Goal: Task Accomplishment & Management: Use online tool/utility

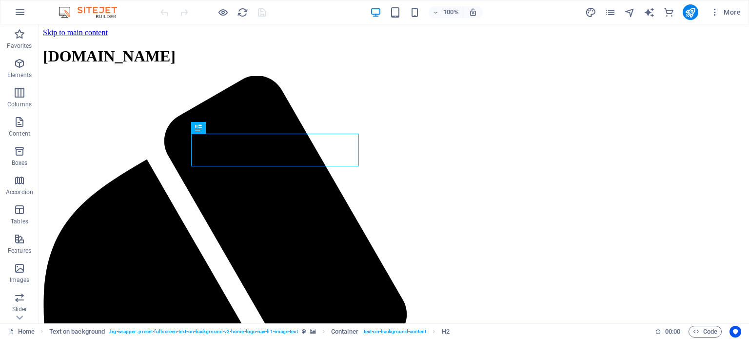
click at [98, 16] on img at bounding box center [92, 12] width 73 height 12
click at [729, 9] on span "More" at bounding box center [725, 12] width 31 height 10
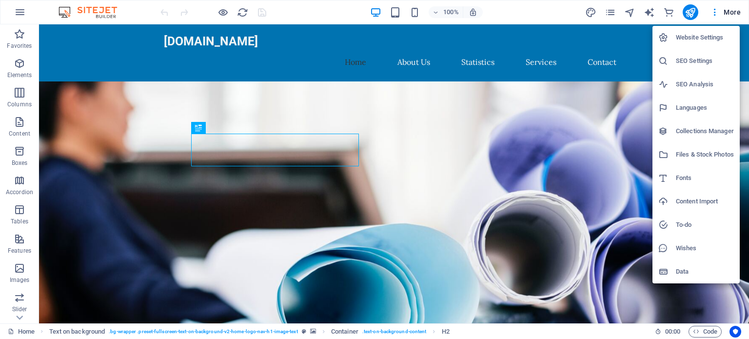
click at [100, 175] on div at bounding box center [374, 169] width 749 height 339
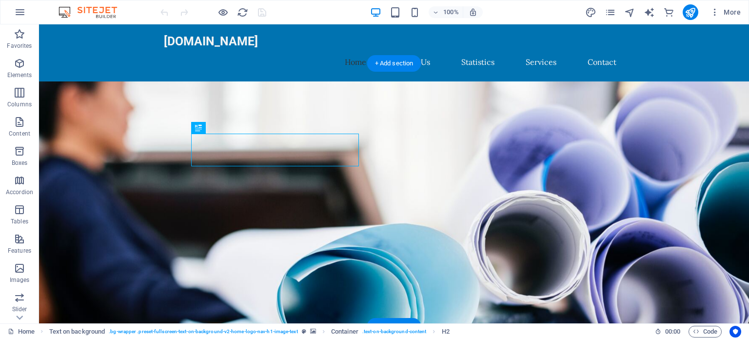
click at [564, 148] on figure at bounding box center [394, 212] width 710 height 263
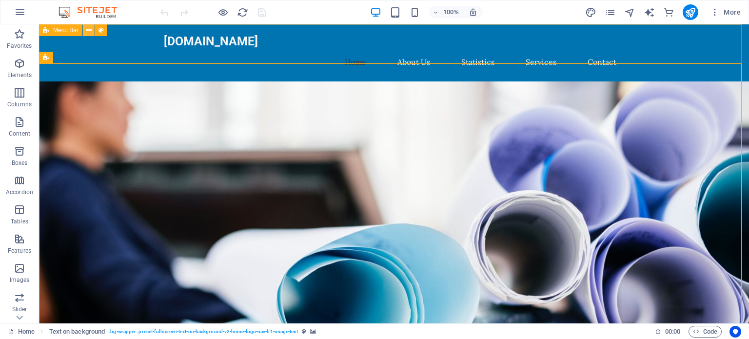
click at [85, 30] on button at bounding box center [89, 30] width 12 height 12
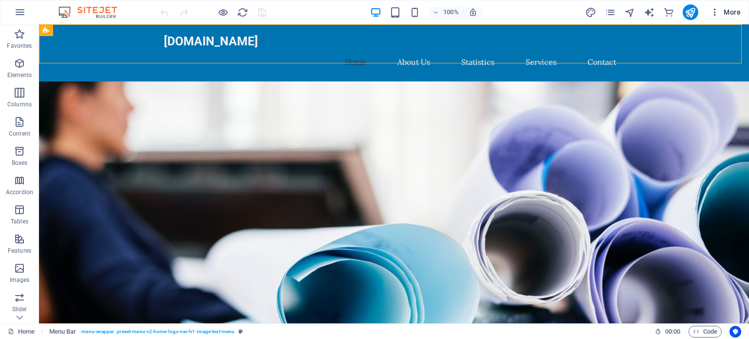
click at [731, 13] on span "More" at bounding box center [725, 12] width 31 height 10
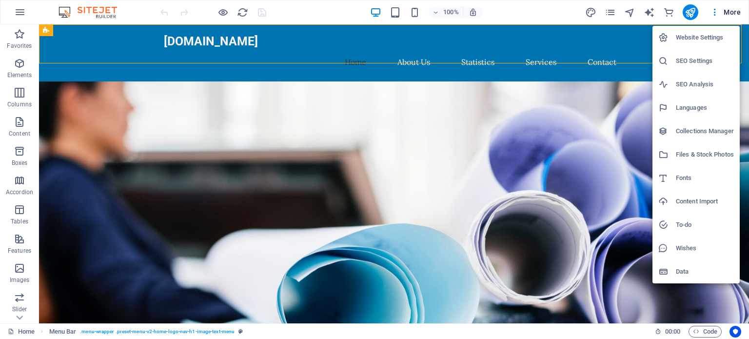
click at [687, 60] on h6 "SEO Settings" at bounding box center [705, 61] width 58 height 12
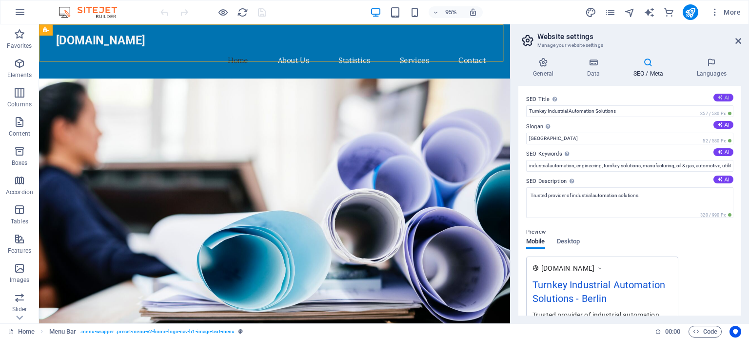
click at [717, 96] on icon at bounding box center [719, 97] width 5 height 5
click at [717, 97] on icon at bounding box center [719, 97] width 5 height 5
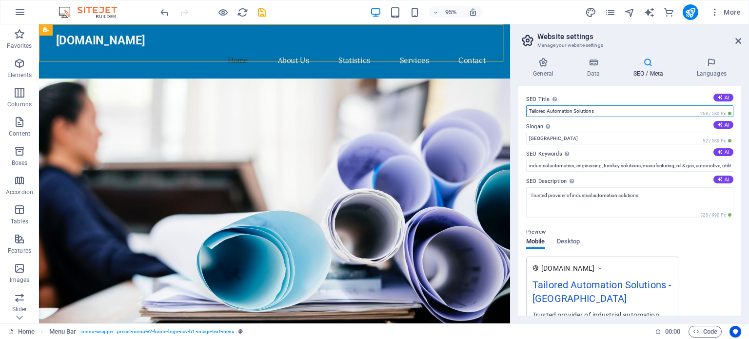
drag, startPoint x: 641, startPoint y: 135, endPoint x: 528, endPoint y: 122, distance: 114.3
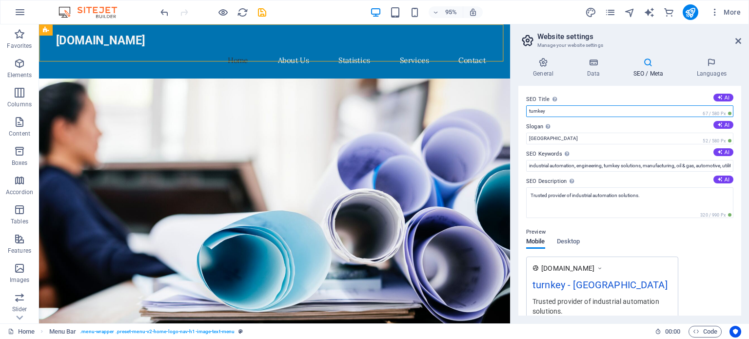
type input "Turnkey Industrial Automation Solutions"
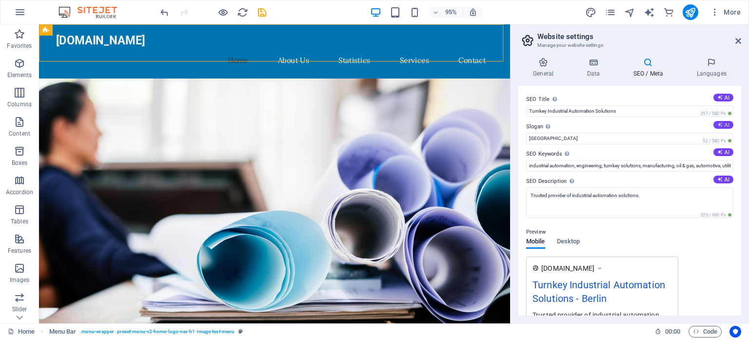
click at [723, 122] on button "AI" at bounding box center [723, 125] width 20 height 8
click at [719, 123] on icon at bounding box center [719, 124] width 5 height 5
type input "Streamline Operations with Future-Ready Automation"
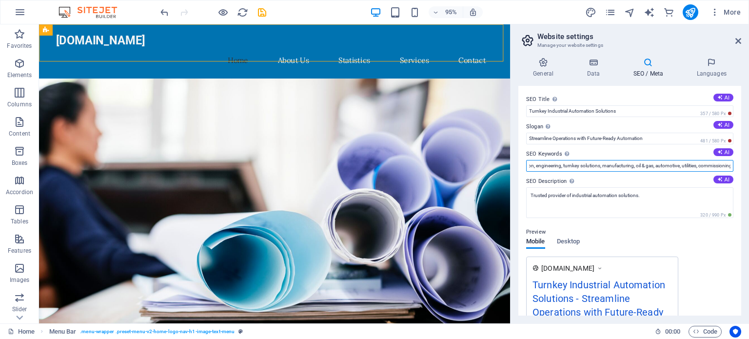
scroll to position [0, 69]
drag, startPoint x: 677, startPoint y: 165, endPoint x: 748, endPoint y: 165, distance: 71.2
click at [748, 165] on div "General Data SEO / Meta Languages Website name [DOMAIN_NAME] Logo Drag files he…" at bounding box center [629, 187] width 238 height 274
click at [655, 175] on div "SEO Title The title of your website - make it something that stands out in sear…" at bounding box center [629, 201] width 223 height 230
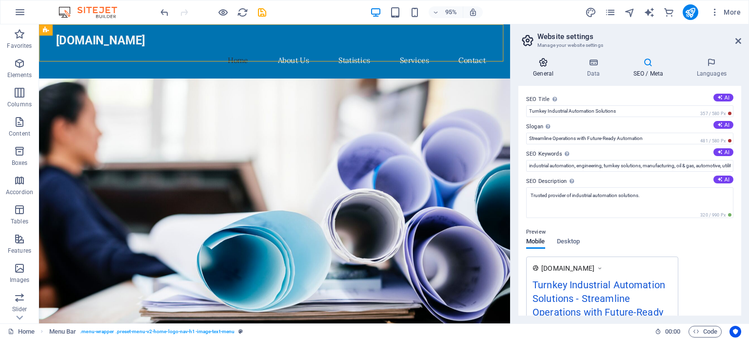
click at [542, 69] on h4 "General" at bounding box center [545, 68] width 54 height 20
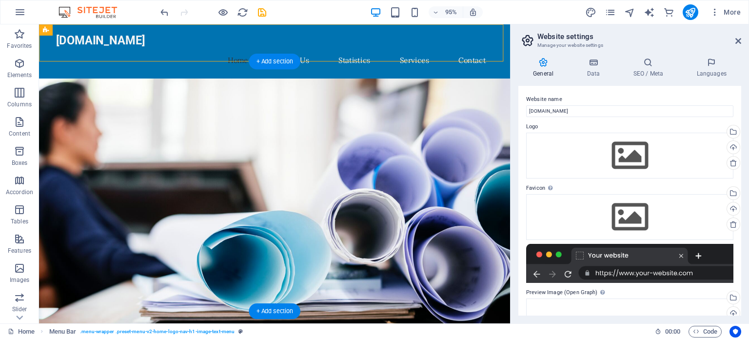
click at [341, 122] on figure at bounding box center [287, 212] width 496 height 263
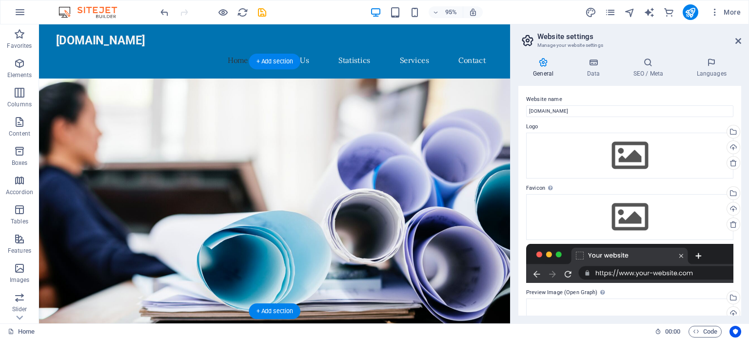
click at [369, 134] on figure at bounding box center [287, 212] width 496 height 263
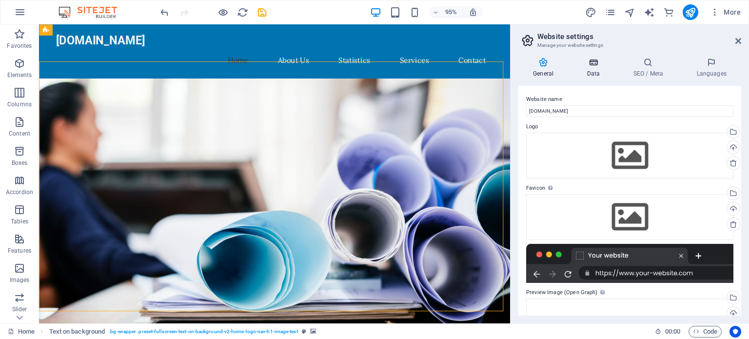
click at [593, 70] on h4 "Data" at bounding box center [595, 68] width 46 height 20
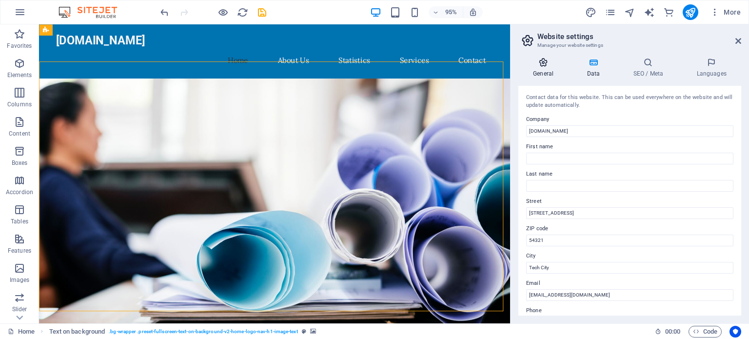
click at [529, 73] on h4 "General" at bounding box center [545, 68] width 54 height 20
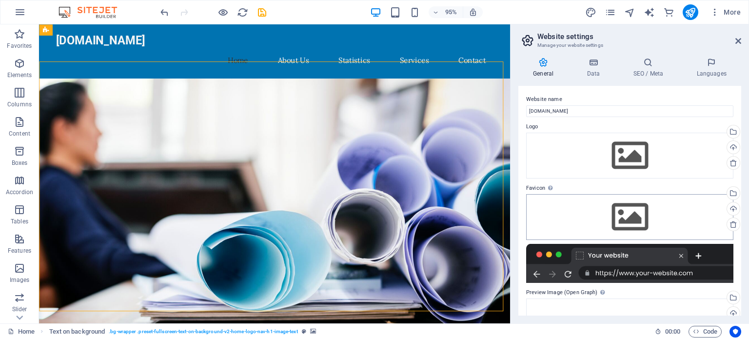
scroll to position [102, 0]
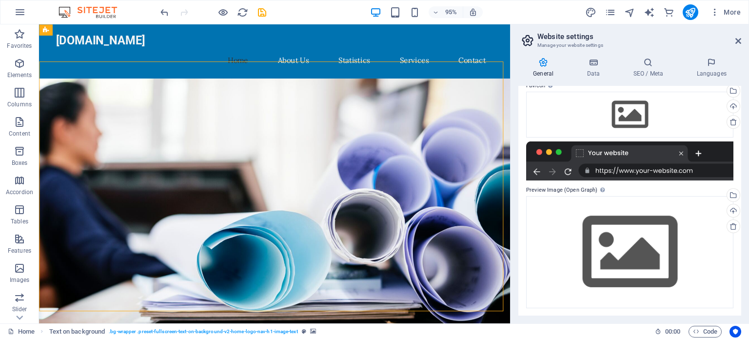
click at [559, 152] on div at bounding box center [629, 160] width 207 height 39
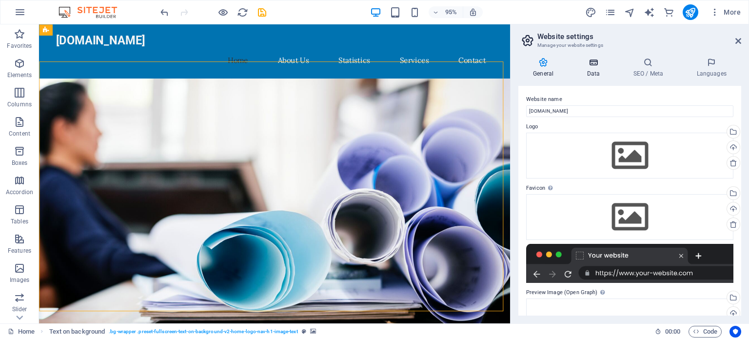
click at [590, 60] on icon at bounding box center [593, 63] width 42 height 10
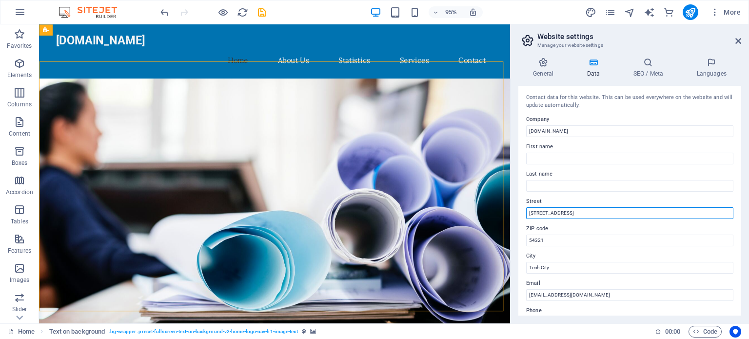
click at [581, 209] on input "[STREET_ADDRESS]" at bounding box center [629, 213] width 207 height 12
click at [571, 159] on input "First name" at bounding box center [629, 159] width 207 height 12
click at [554, 191] on input "Last name" at bounding box center [629, 186] width 207 height 12
click at [590, 208] on input "[STREET_ADDRESS]" at bounding box center [629, 213] width 207 height 12
drag, startPoint x: 583, startPoint y: 235, endPoint x: 496, endPoint y: 217, distance: 88.1
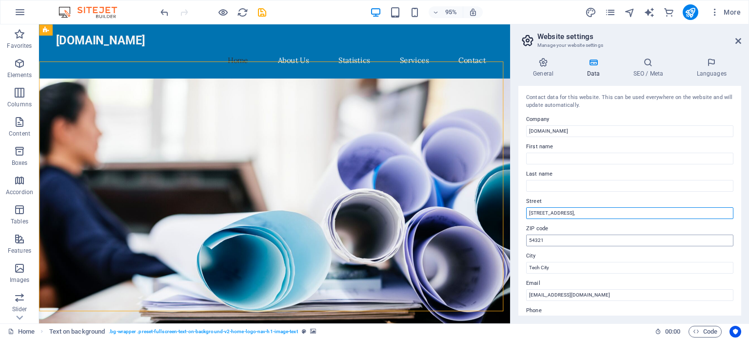
type input "[STREET_ADDRESS],"
drag, startPoint x: 587, startPoint y: 267, endPoint x: 504, endPoint y: 256, distance: 84.1
drag, startPoint x: 587, startPoint y: 264, endPoint x: 513, endPoint y: 251, distance: 74.8
drag, startPoint x: 586, startPoint y: 264, endPoint x: 509, endPoint y: 256, distance: 77.4
type input "47100"
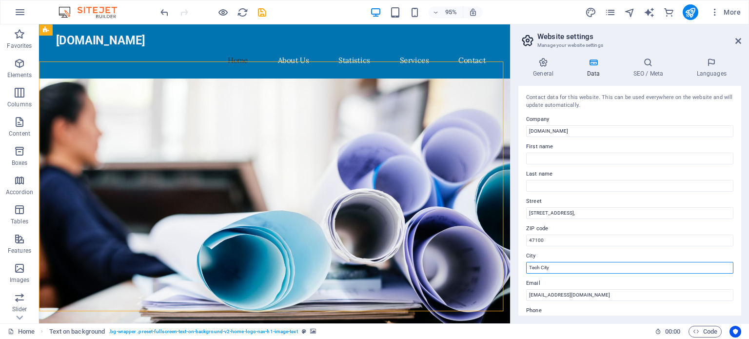
drag, startPoint x: 595, startPoint y: 289, endPoint x: 528, endPoint y: 277, distance: 67.4
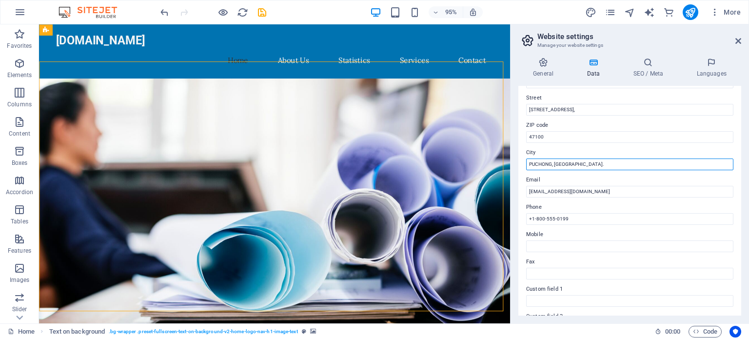
scroll to position [111, 0]
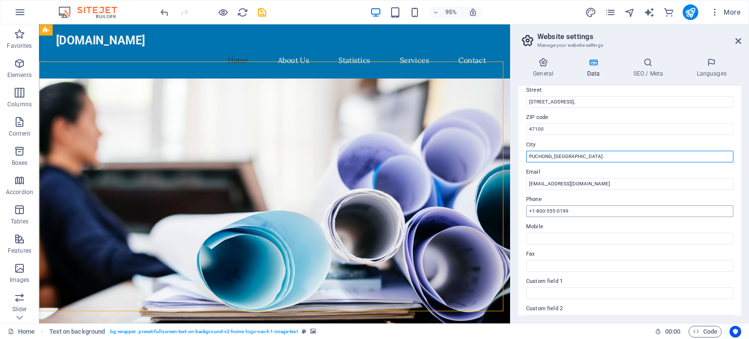
type input "PUCHONG, [GEOGRAPHIC_DATA]."
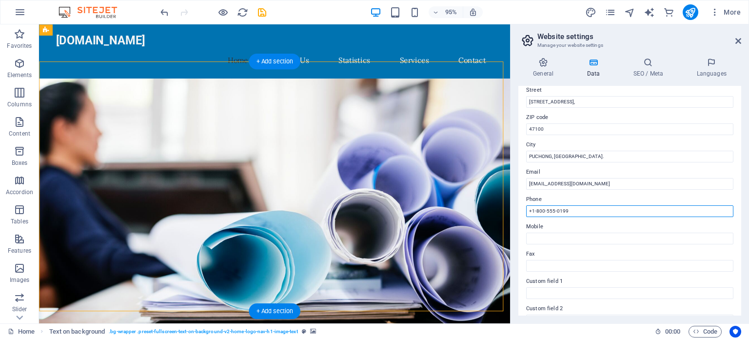
drag, startPoint x: 606, startPoint y: 236, endPoint x: 521, endPoint y: 220, distance: 86.9
type input "[PHONE_NUMBER]"
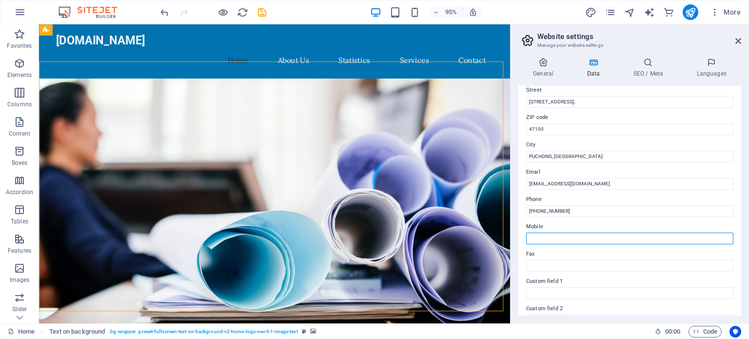
click at [544, 242] on input "Mobile" at bounding box center [629, 239] width 207 height 12
type input "+6"
drag, startPoint x: 572, startPoint y: 210, endPoint x: 515, endPoint y: 214, distance: 57.1
click at [515, 214] on div "General Data SEO / Meta Languages Website name [DOMAIN_NAME] Logo Drag files he…" at bounding box center [629, 187] width 238 height 274
drag, startPoint x: 532, startPoint y: 242, endPoint x: 518, endPoint y: 242, distance: 14.1
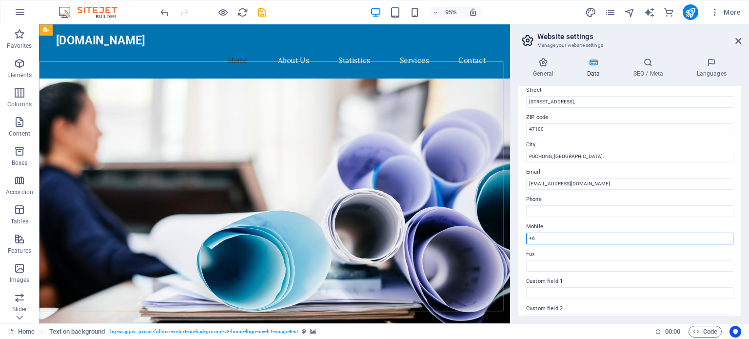
click at [518, 242] on div "Contact data for this website. This can be used everywhere on the website and w…" at bounding box center [629, 201] width 223 height 230
paste input "012 251 5329"
type input "[PHONE_NUMBER]"
click at [544, 210] on input "Phone" at bounding box center [629, 211] width 207 height 12
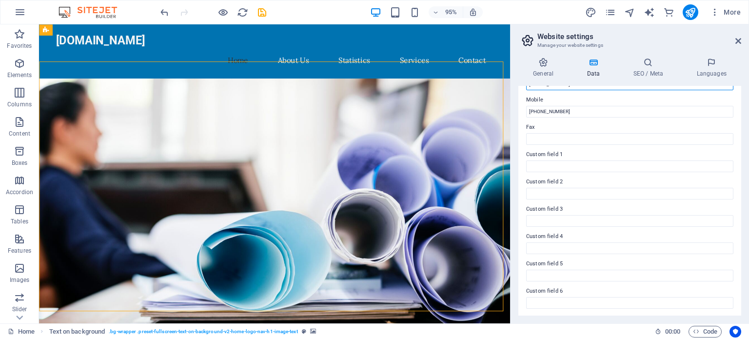
scroll to position [0, 0]
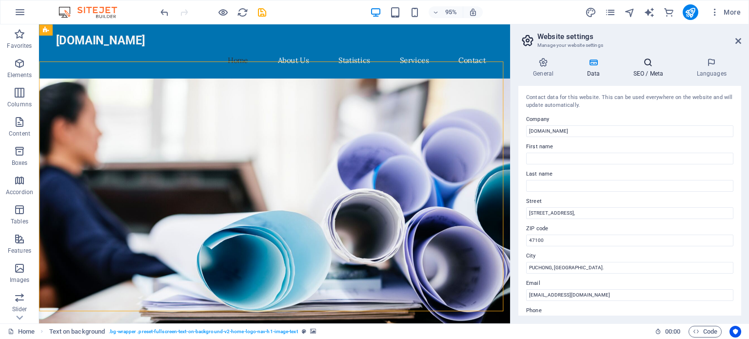
type input "[PHONE_NUMBER]"
click at [650, 65] on icon at bounding box center [647, 63] width 59 height 10
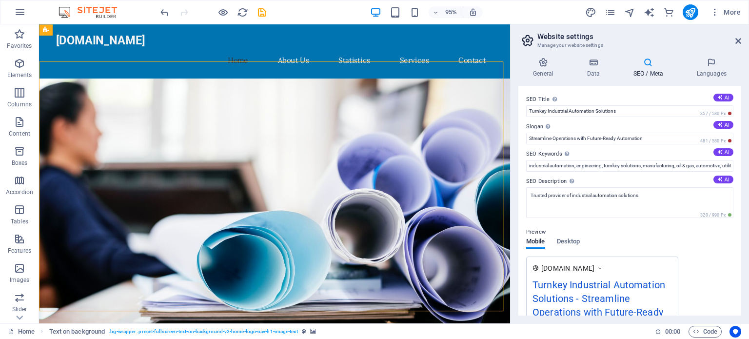
click at [654, 71] on h4 "SEO / Meta" at bounding box center [649, 68] width 63 height 20
click at [708, 70] on h4 "Languages" at bounding box center [711, 68] width 59 height 20
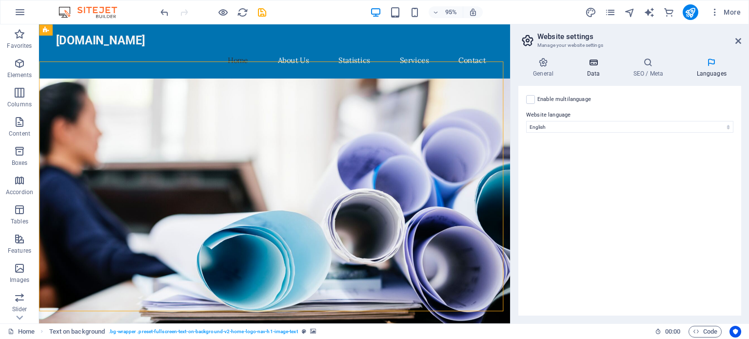
click at [601, 70] on h4 "Data" at bounding box center [595, 68] width 46 height 20
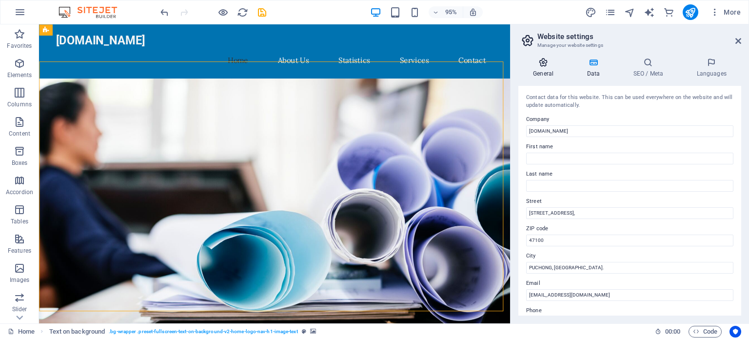
click at [549, 68] on h4 "General" at bounding box center [545, 68] width 54 height 20
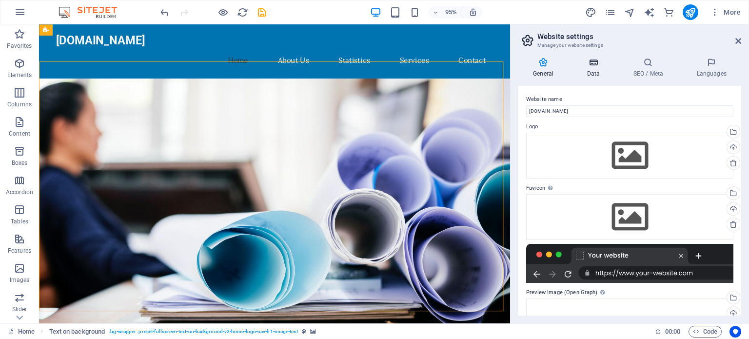
click at [600, 68] on h4 "Data" at bounding box center [595, 68] width 46 height 20
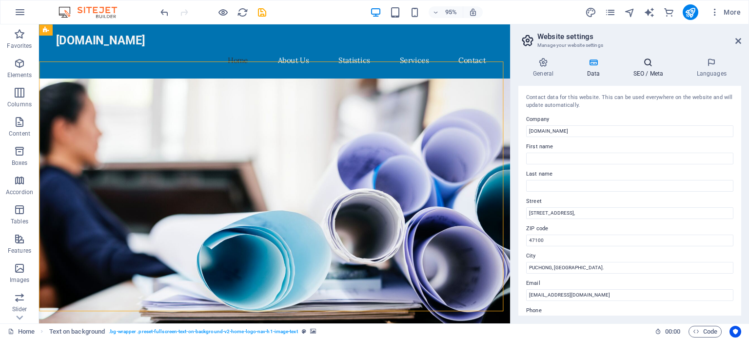
click at [642, 67] on h4 "SEO / Meta" at bounding box center [649, 68] width 63 height 20
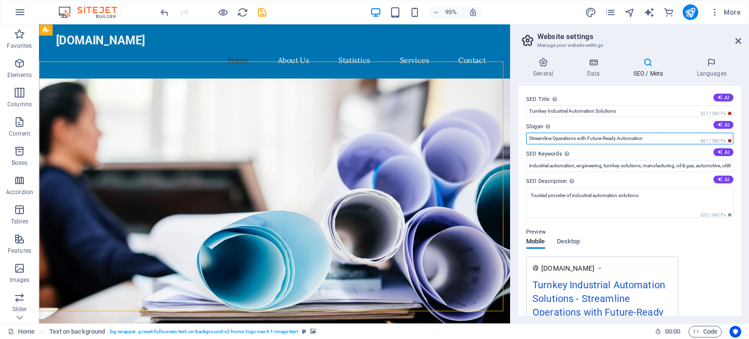
drag, startPoint x: 695, startPoint y: 160, endPoint x: 525, endPoint y: 150, distance: 170.5
click at [722, 123] on button "AI" at bounding box center [723, 125] width 20 height 8
click at [720, 123] on button "AI" at bounding box center [723, 125] width 20 height 8
type input "Streamline Efficiency with Tailored Automation Solutions"
click at [569, 243] on span "Desktop" at bounding box center [568, 242] width 23 height 14
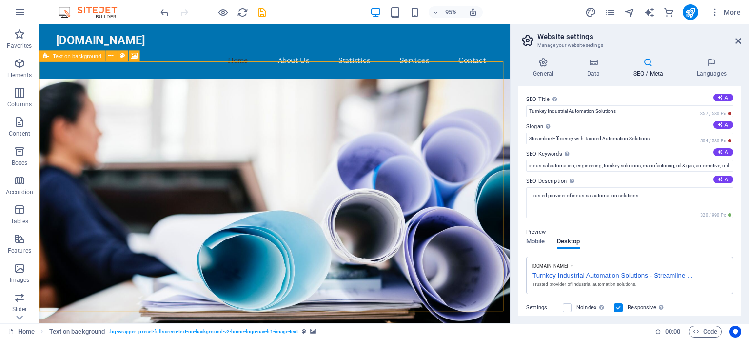
click at [74, 58] on span "Text on background" at bounding box center [77, 55] width 49 height 5
click at [134, 56] on icon at bounding box center [134, 56] width 7 height 10
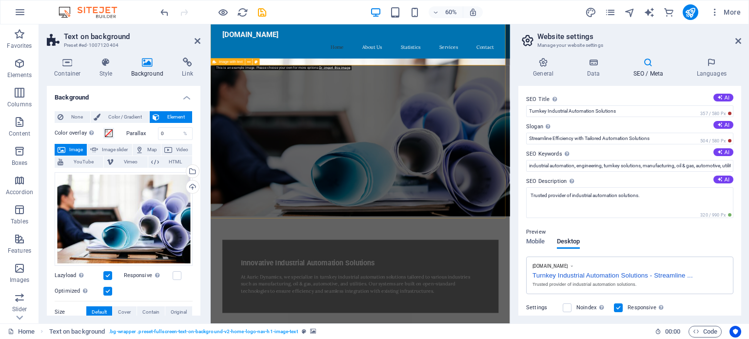
scroll to position [422, 0]
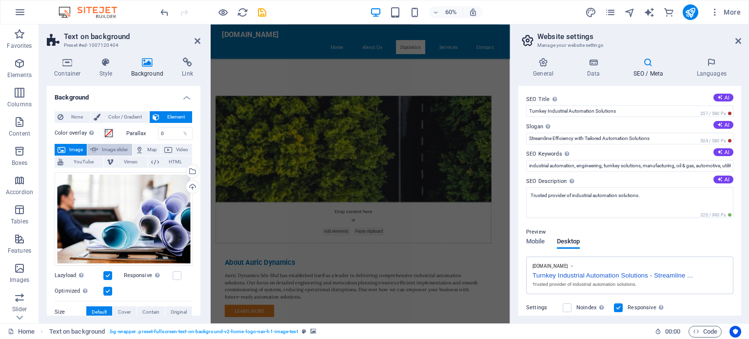
click at [102, 149] on span "Image slider" at bounding box center [115, 150] width 28 height 12
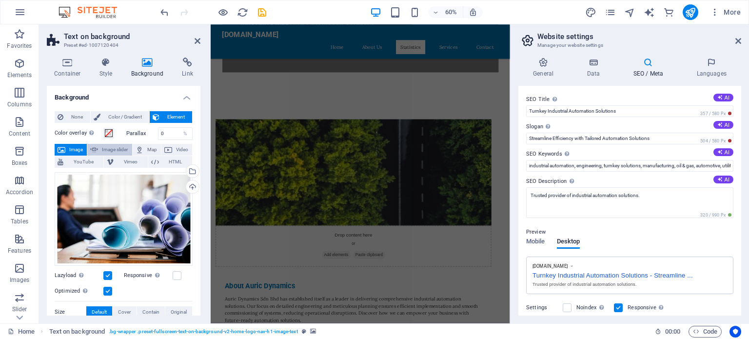
scroll to position [129, 0]
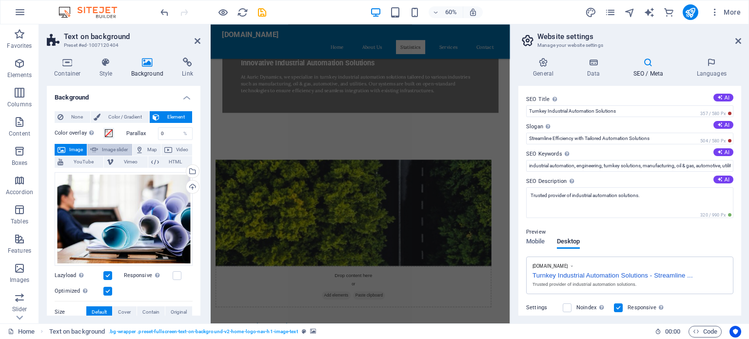
select select "ms"
select select "s"
select select "progressive"
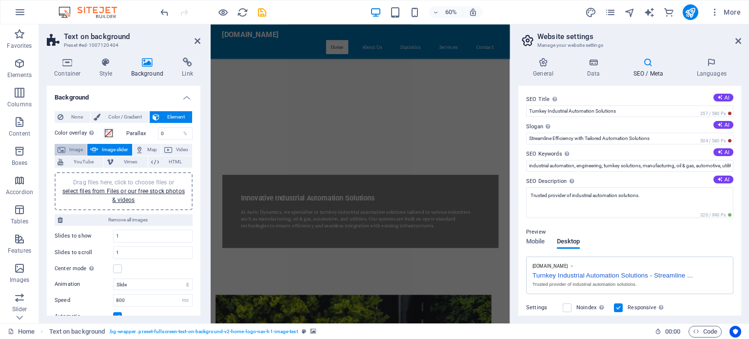
scroll to position [0, 0]
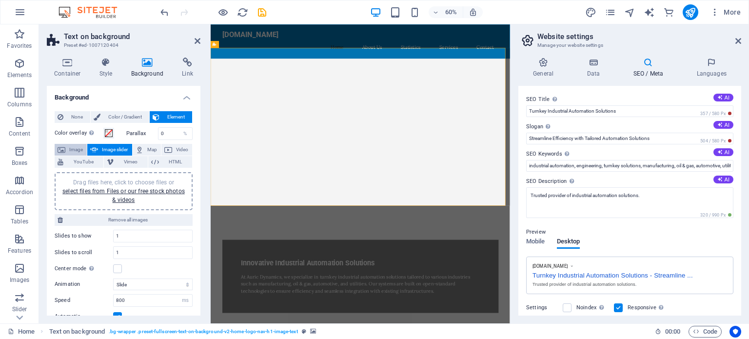
click at [65, 150] on icon at bounding box center [62, 150] width 8 height 12
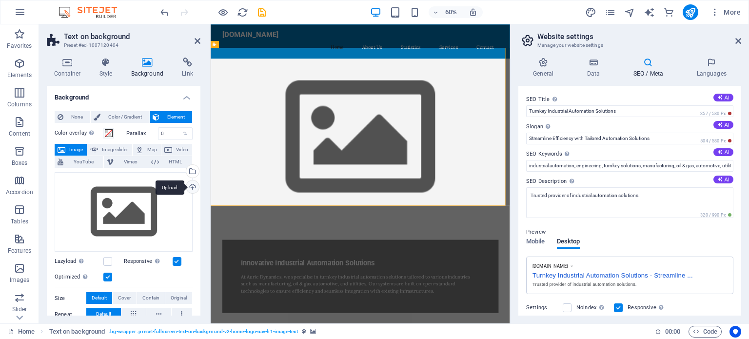
click at [190, 189] on div "Upload" at bounding box center [191, 187] width 15 height 15
click at [111, 212] on div "Drag files here, click to choose files or select files from Files or our free s…" at bounding box center [124, 212] width 138 height 80
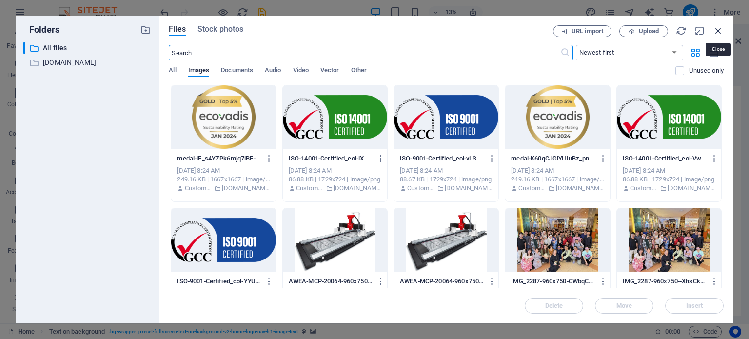
click at [718, 28] on icon "button" at bounding box center [718, 30] width 11 height 11
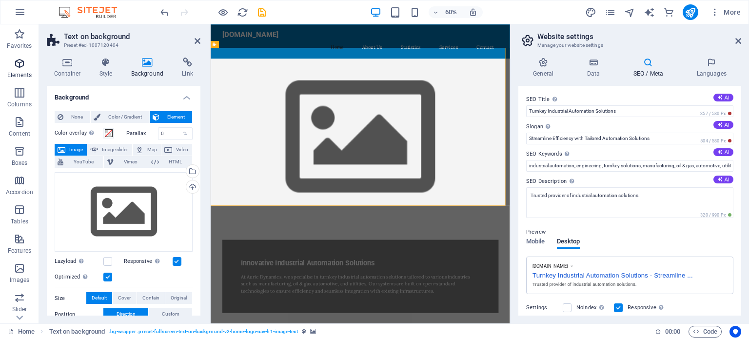
click at [20, 68] on icon "button" at bounding box center [20, 64] width 12 height 12
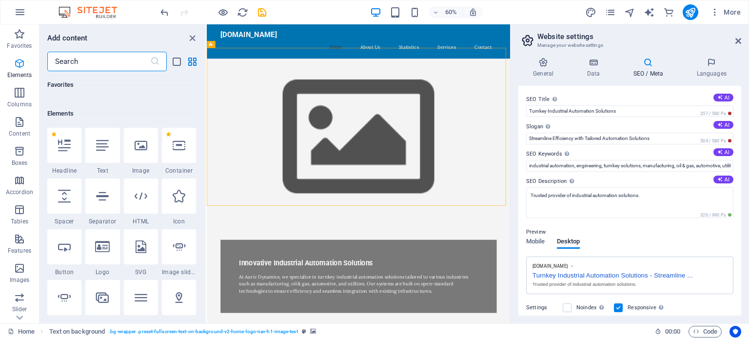
scroll to position [103, 0]
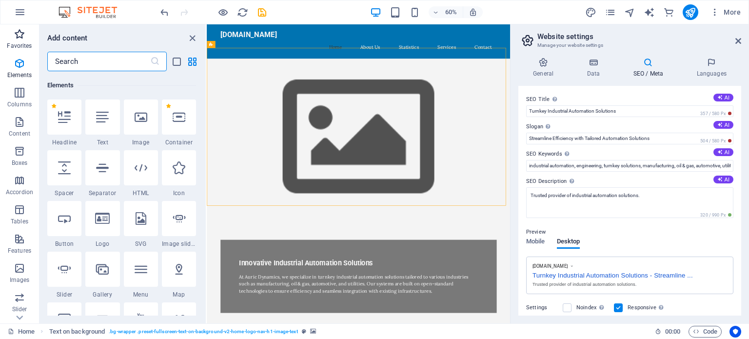
click at [21, 41] on span "Favorites" at bounding box center [19, 39] width 39 height 23
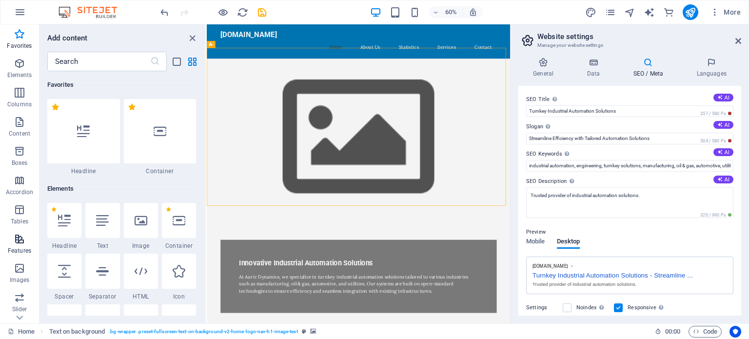
scroll to position [169, 0]
click at [16, 278] on icon "button" at bounding box center [20, 275] width 12 height 12
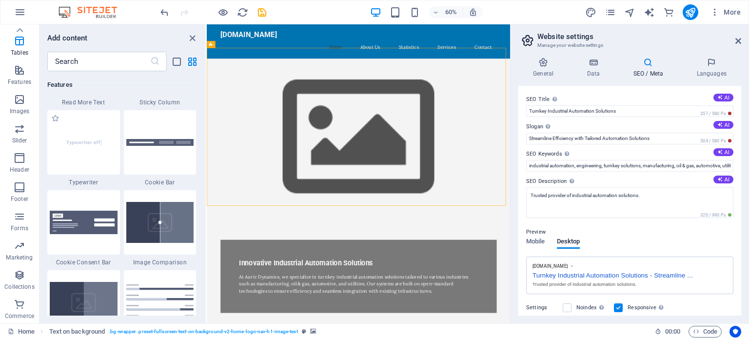
scroll to position [2358, 0]
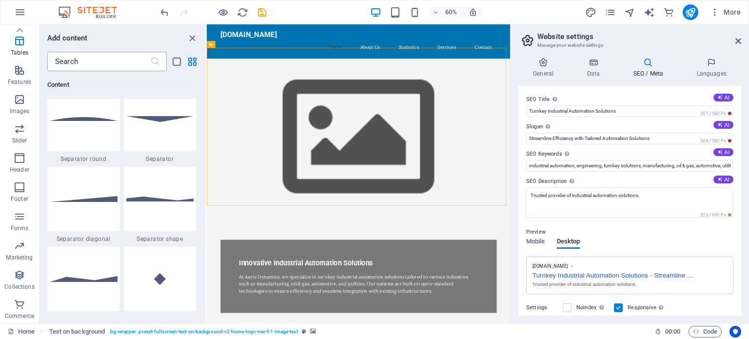
click at [85, 61] on input "text" at bounding box center [98, 62] width 103 height 20
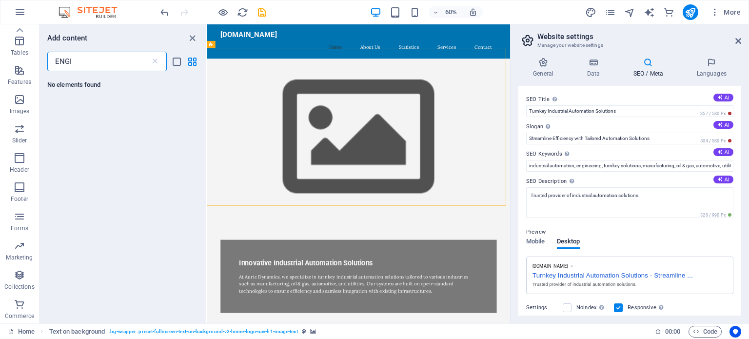
scroll to position [0, 0]
type input "ENGINEERING"
click at [122, 61] on input "ENGINEERING" at bounding box center [98, 62] width 103 height 20
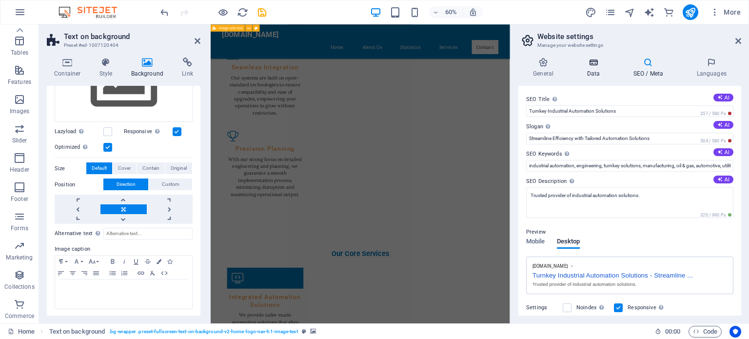
click at [583, 70] on h4 "Data" at bounding box center [595, 68] width 46 height 20
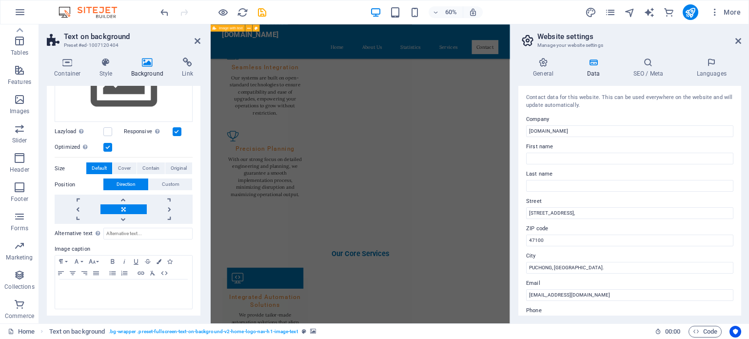
scroll to position [230, 0]
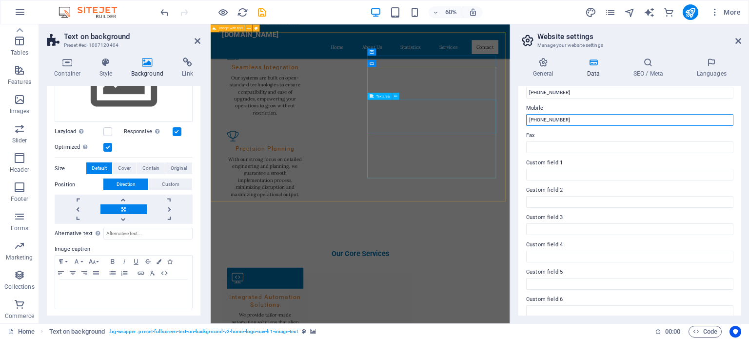
drag, startPoint x: 782, startPoint y: 141, endPoint x: 673, endPoint y: 188, distance: 118.2
drag, startPoint x: 730, startPoint y: 141, endPoint x: 685, endPoint y: 178, distance: 57.8
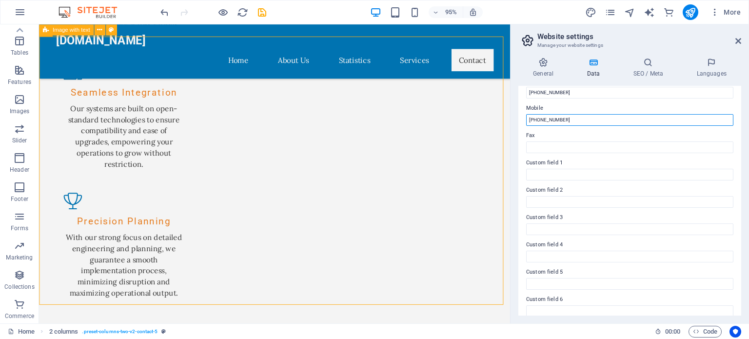
drag, startPoint x: 567, startPoint y: 117, endPoint x: 518, endPoint y: 117, distance: 49.2
click at [518, 117] on div "Contact data for this website. This can be used everywhere on the website and w…" at bounding box center [629, 201] width 223 height 230
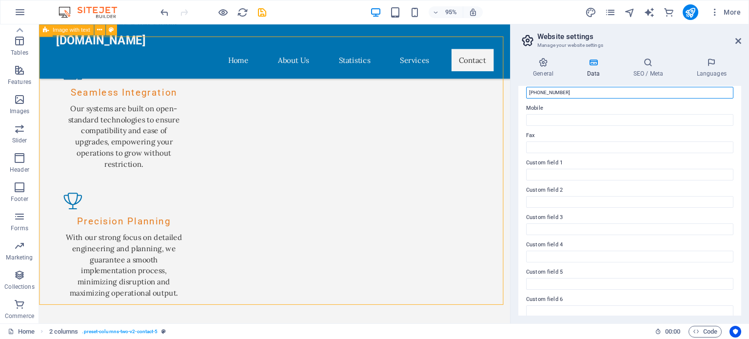
scroll to position [225, 0]
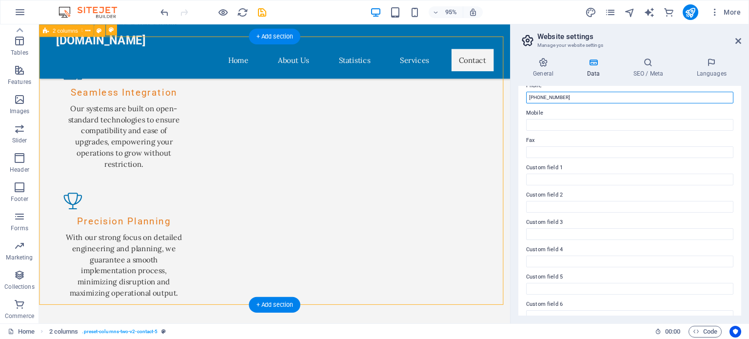
drag, startPoint x: 607, startPoint y: 115, endPoint x: 524, endPoint y: 99, distance: 84.8
paste input "[PHONE_NUMBER]"
type input "[PHONE_NUMBER]"
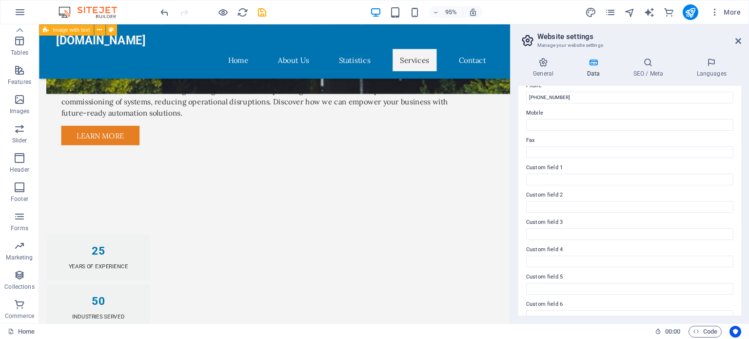
scroll to position [808, 0]
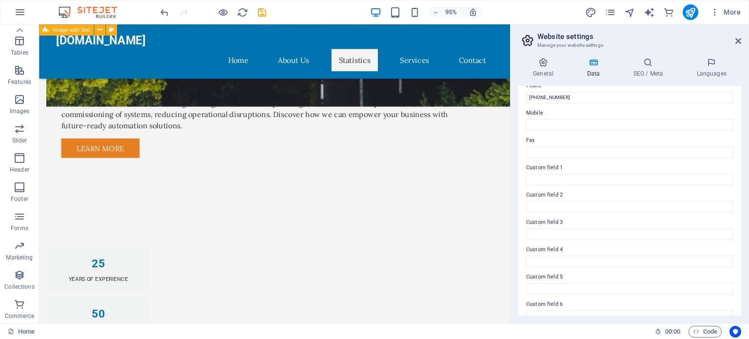
drag, startPoint x: 531, startPoint y: 238, endPoint x: 548, endPoint y: 203, distance: 39.0
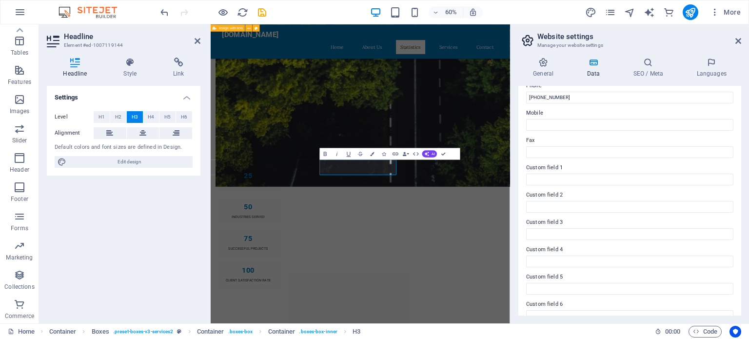
click at [123, 226] on div "Settings Level H1 H2 H3 H4 H5 H6 Alignment Default colors and font sizes are de…" at bounding box center [124, 201] width 154 height 230
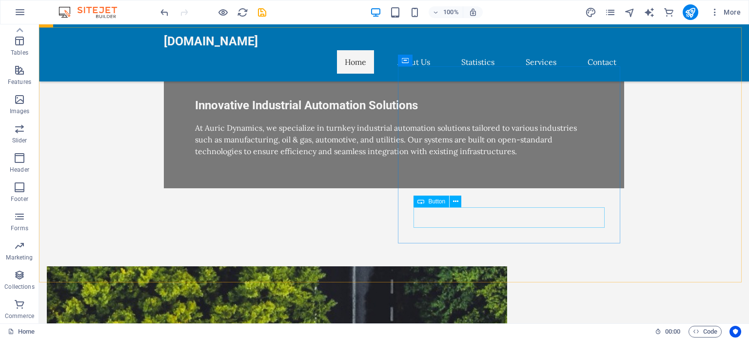
scroll to position [0, 0]
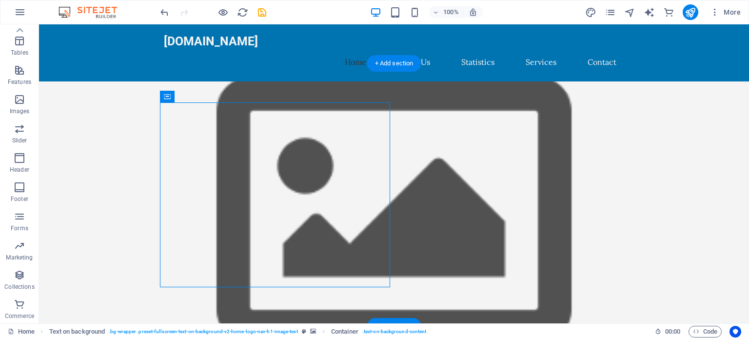
click at [109, 124] on figure at bounding box center [394, 212] width 710 height 263
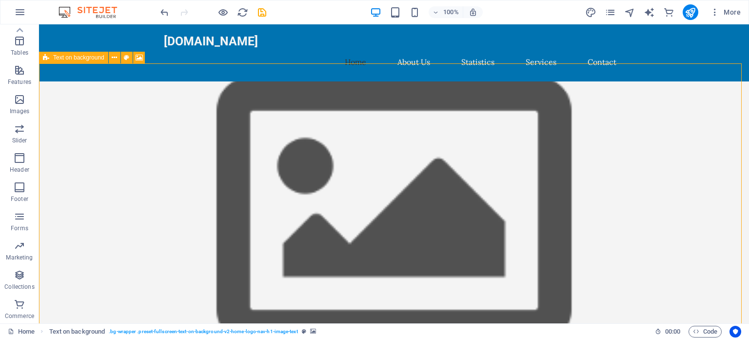
click at [43, 55] on icon at bounding box center [46, 58] width 6 height 12
click at [138, 58] on icon at bounding box center [139, 58] width 7 height 10
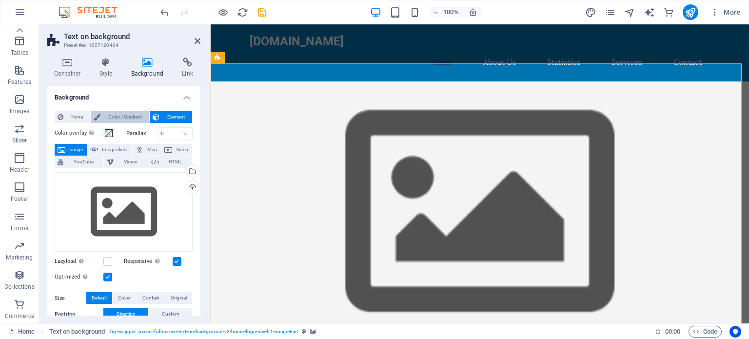
click at [115, 117] on span "Color / Gradient" at bounding box center [124, 117] width 43 height 12
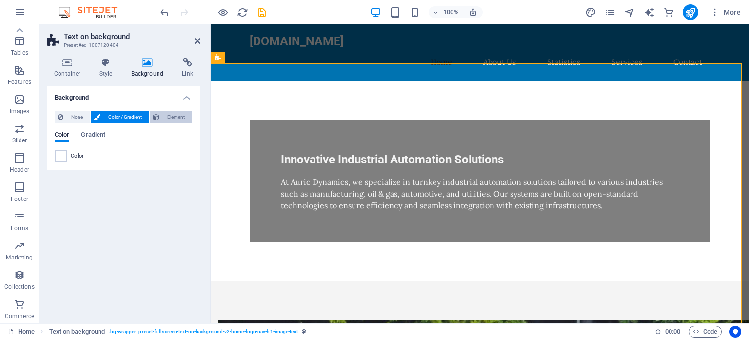
click at [170, 116] on span "Element" at bounding box center [175, 117] width 27 height 12
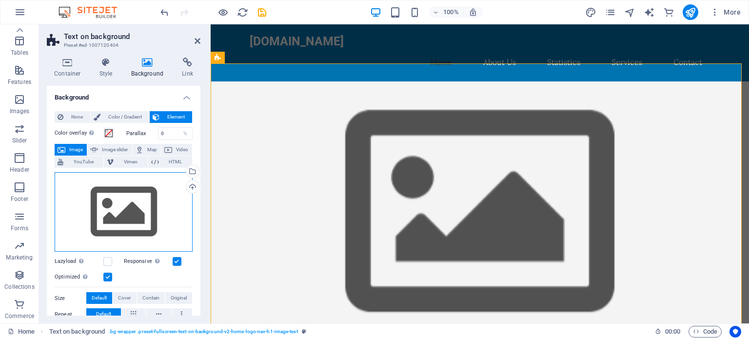
click at [94, 219] on div "Drag files here, click to choose files or select files from Files or our free s…" at bounding box center [124, 212] width 138 height 80
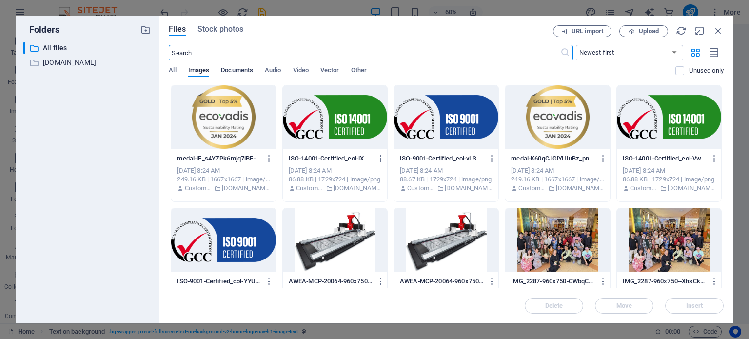
click at [236, 72] on span "Documents" at bounding box center [237, 71] width 32 height 14
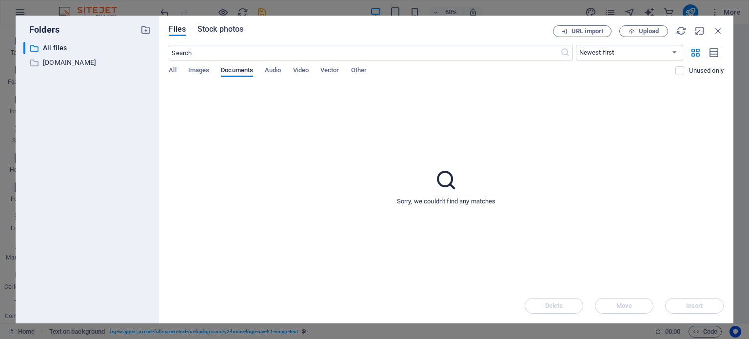
click at [218, 33] on span "Stock photos" at bounding box center [220, 29] width 46 height 12
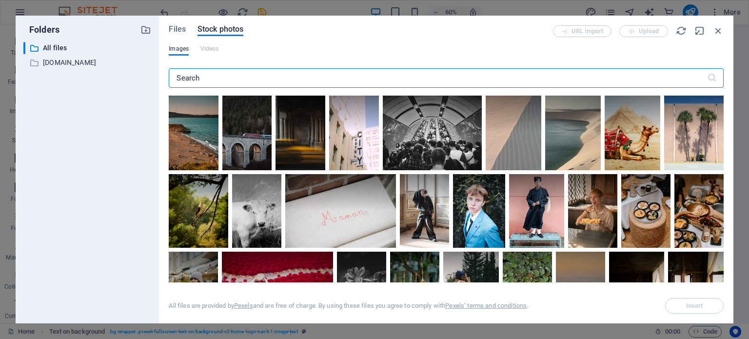
click at [217, 78] on input "text" at bounding box center [438, 78] width 538 height 20
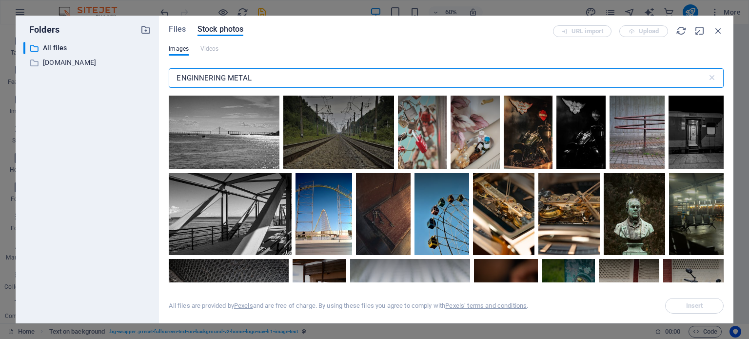
click at [277, 74] on input "ENGINNERING METAL" at bounding box center [438, 78] width 538 height 20
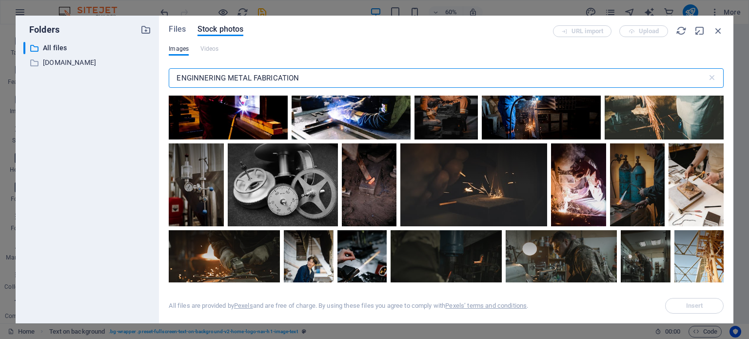
scroll to position [560, 0]
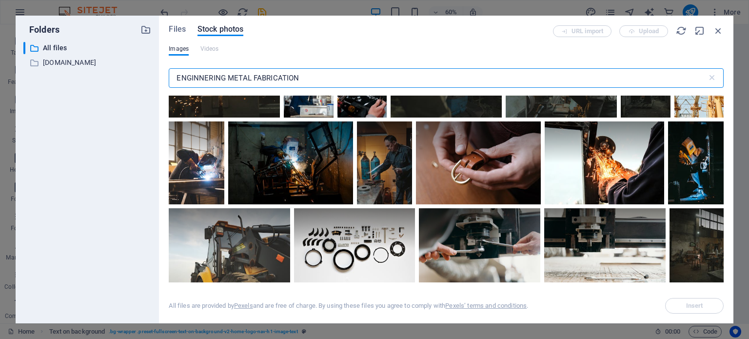
click at [226, 73] on input "ENGINNERING METAL FABRICATION" at bounding box center [438, 78] width 538 height 20
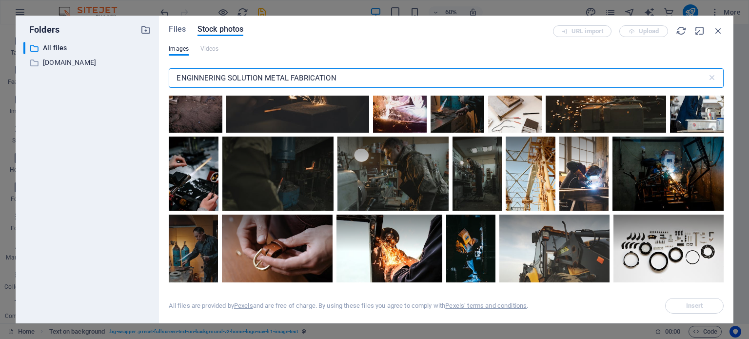
drag, startPoint x: 266, startPoint y: 76, endPoint x: 409, endPoint y: 79, distance: 142.4
click at [408, 79] on input "ENGINNERING SOLUTION METAL FABRICATION" at bounding box center [438, 78] width 538 height 20
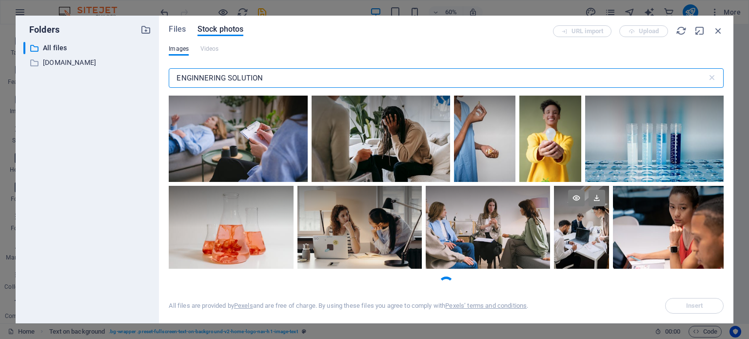
scroll to position [1123, 0]
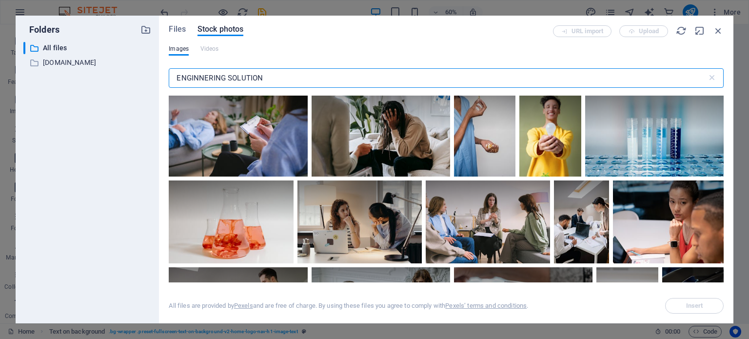
click at [176, 77] on input "ENGINNERING SOLUTION" at bounding box center [438, 78] width 538 height 20
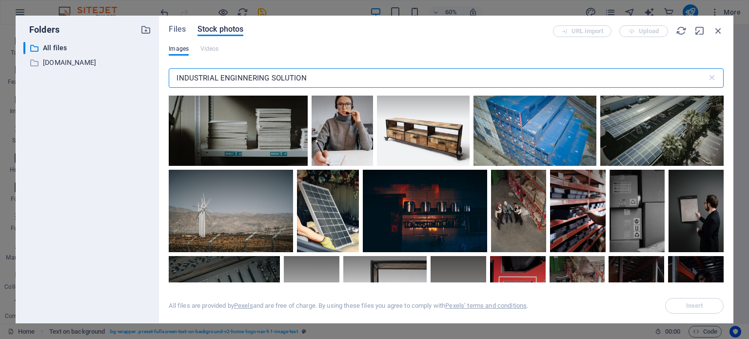
scroll to position [1249, 0]
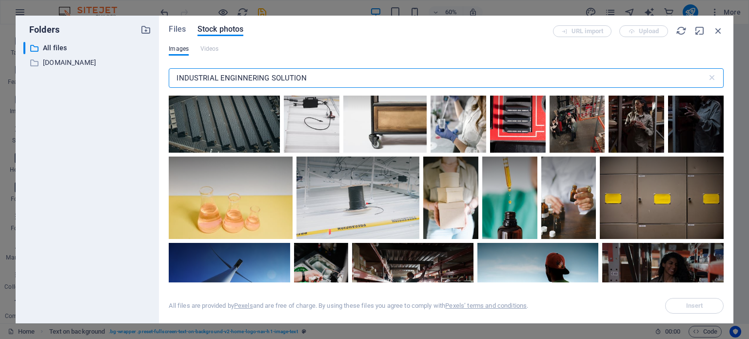
click at [335, 76] on input "INDUSTRIAL ENGINNERING SOLUTION" at bounding box center [438, 78] width 538 height 20
click at [268, 77] on input "INDUSTRIAL ENGINNERING SOLUTION" at bounding box center [438, 78] width 538 height 20
click at [328, 78] on input "INDUSTRIAL ENGINNERING SOLUTION" at bounding box center [438, 78] width 538 height 20
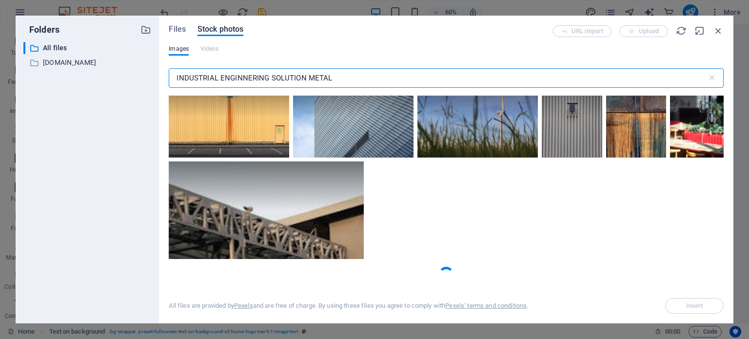
scroll to position [445, 0]
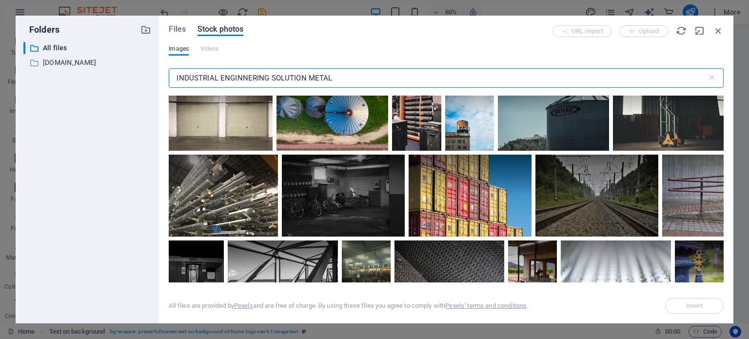
drag, startPoint x: 273, startPoint y: 76, endPoint x: 441, endPoint y: 90, distance: 168.8
click at [420, 87] on input "INDUSTRIAL ENGINNERING SOLUTION METAL" at bounding box center [438, 78] width 538 height 20
type input "INDUSTRIAL ENGINNERING"
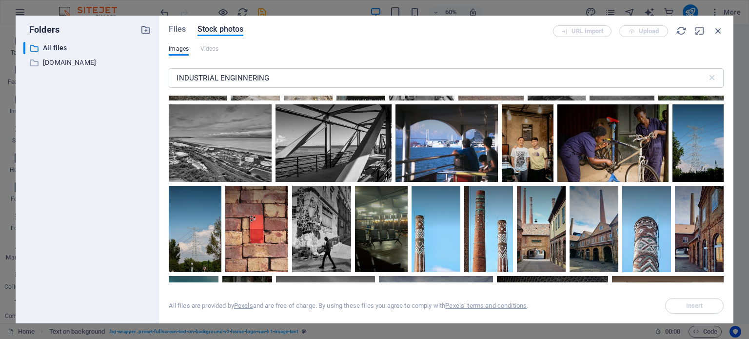
scroll to position [0, 0]
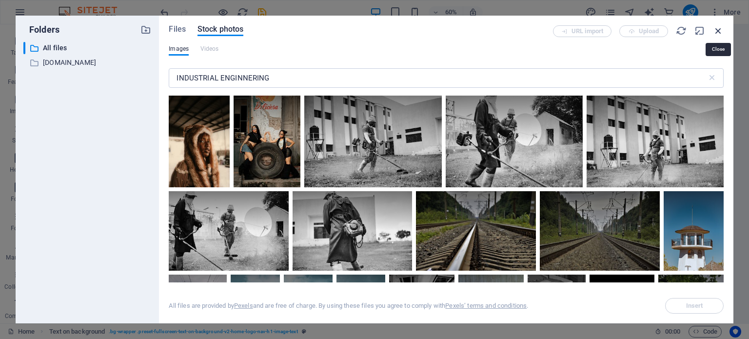
click at [722, 29] on icon "button" at bounding box center [718, 30] width 11 height 11
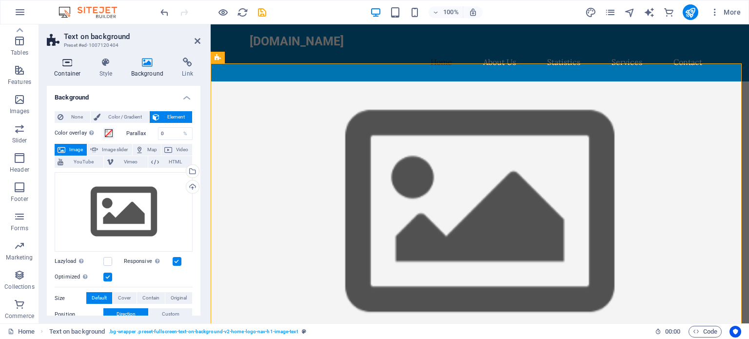
click at [70, 73] on h4 "Container" at bounding box center [69, 68] width 45 height 20
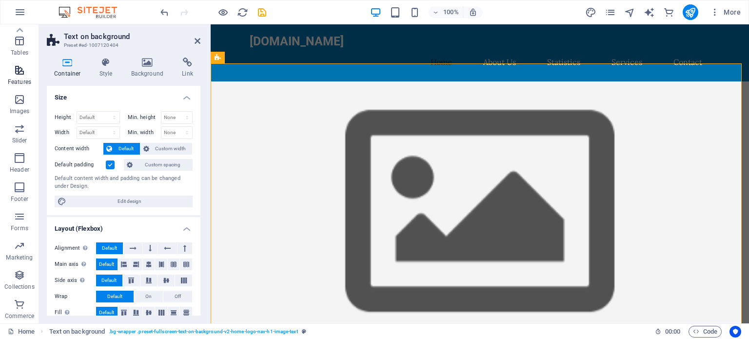
drag, startPoint x: 16, startPoint y: 48, endPoint x: 19, endPoint y: 71, distance: 23.1
click at [17, 49] on p "Tables" at bounding box center [20, 53] width 18 height 8
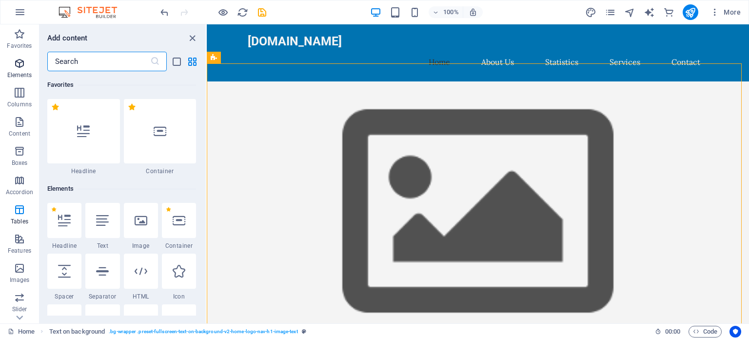
click at [20, 74] on p "Elements" at bounding box center [19, 75] width 25 height 8
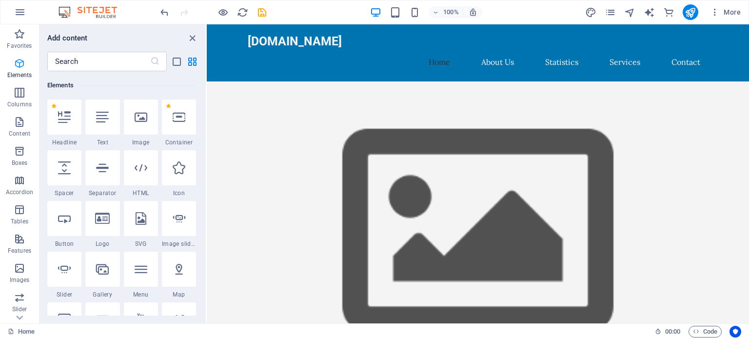
click at [22, 67] on icon "button" at bounding box center [20, 64] width 12 height 12
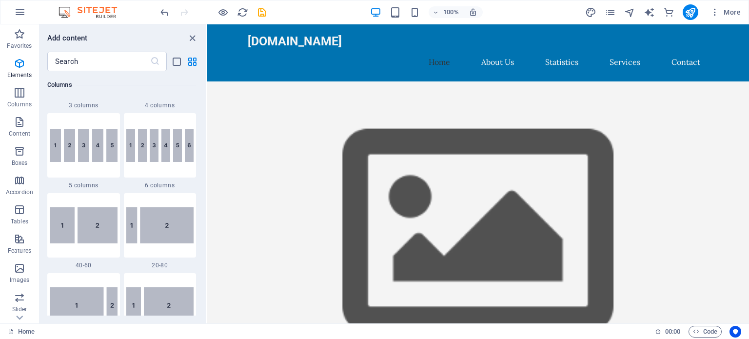
scroll to position [1014, 0]
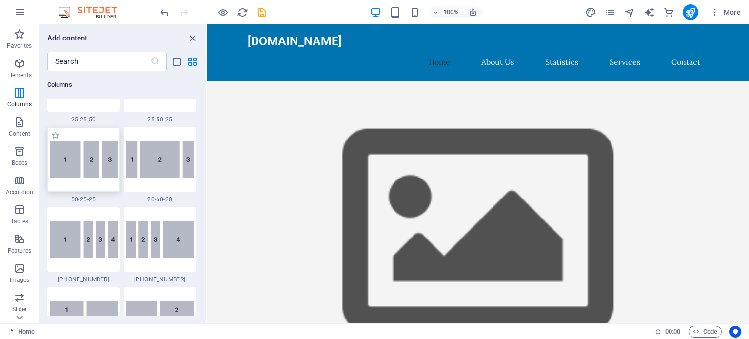
click at [74, 167] on img at bounding box center [84, 159] width 68 height 36
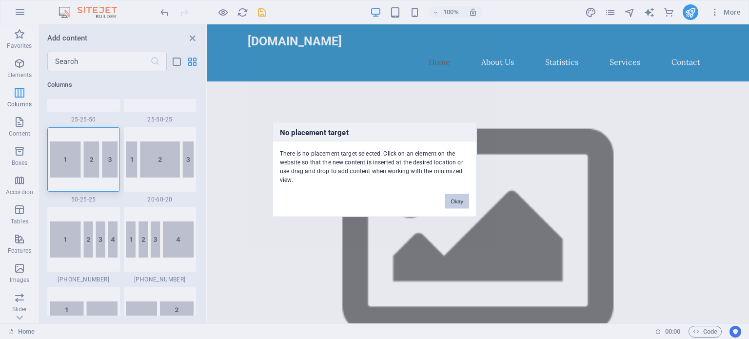
click at [450, 200] on button "Okay" at bounding box center [457, 201] width 24 height 15
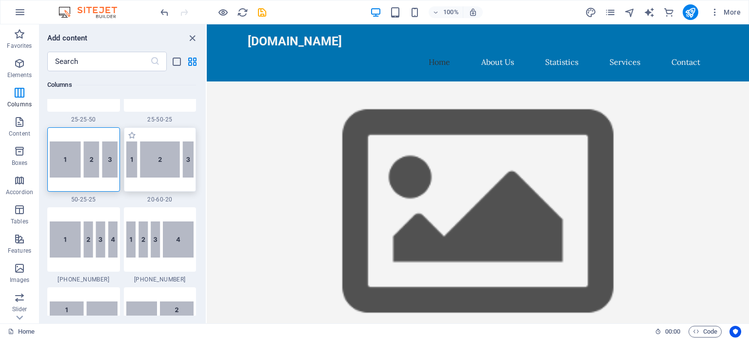
click at [128, 159] on img at bounding box center [160, 159] width 68 height 36
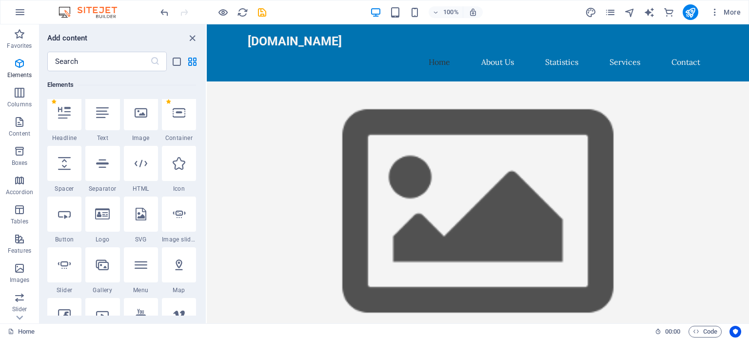
scroll to position [0, 0]
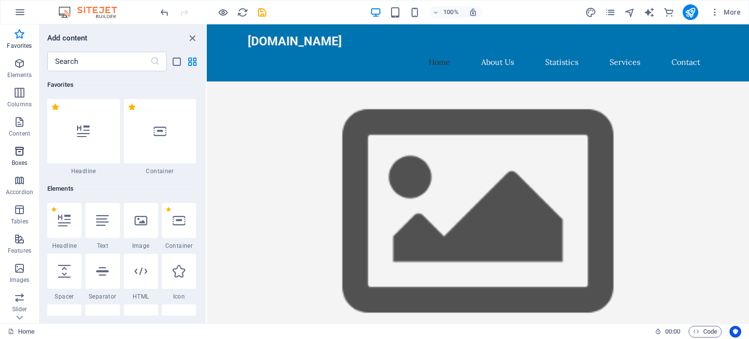
click at [19, 156] on icon "button" at bounding box center [20, 151] width 12 height 12
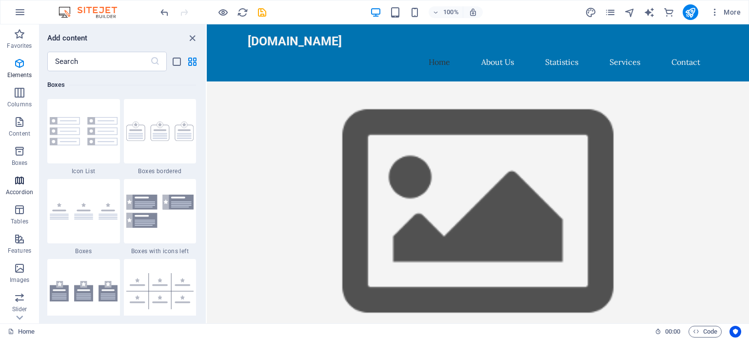
click at [9, 185] on span "Accordion" at bounding box center [19, 186] width 39 height 23
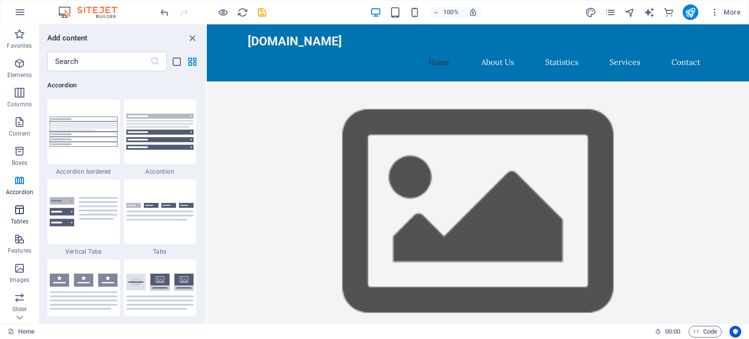
click at [20, 220] on p "Tables" at bounding box center [20, 221] width 18 height 8
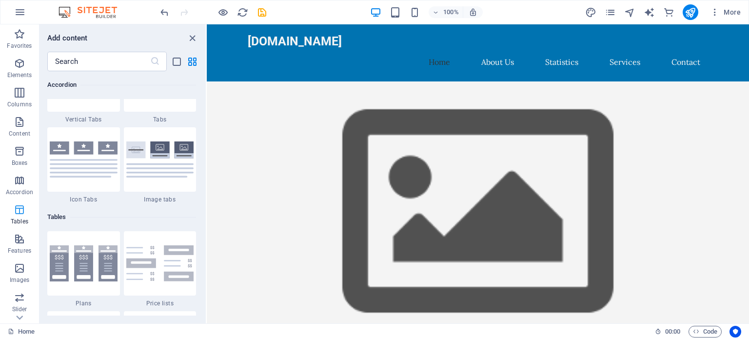
scroll to position [3376, 0]
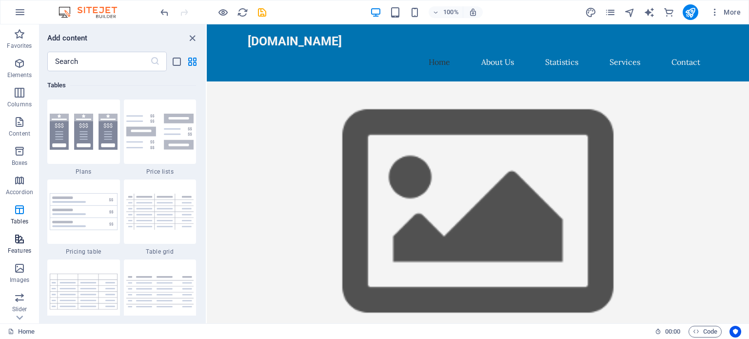
click at [18, 246] on span "Features" at bounding box center [19, 244] width 39 height 23
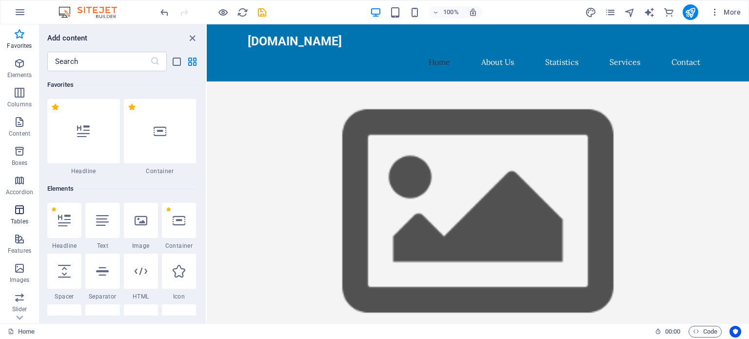
scroll to position [169, 0]
click at [15, 252] on span "Marketing" at bounding box center [19, 251] width 39 height 23
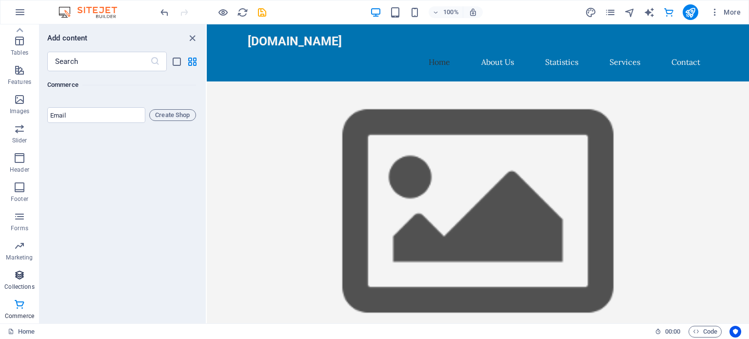
scroll to position [0, 0]
click at [16, 46] on p "Favorites" at bounding box center [19, 46] width 25 height 8
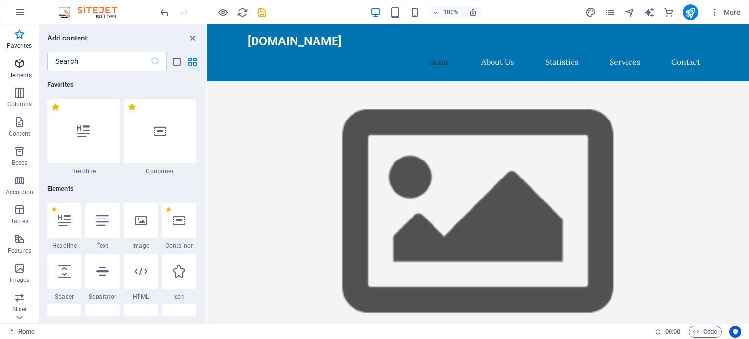
click at [12, 70] on span "Elements" at bounding box center [19, 69] width 39 height 23
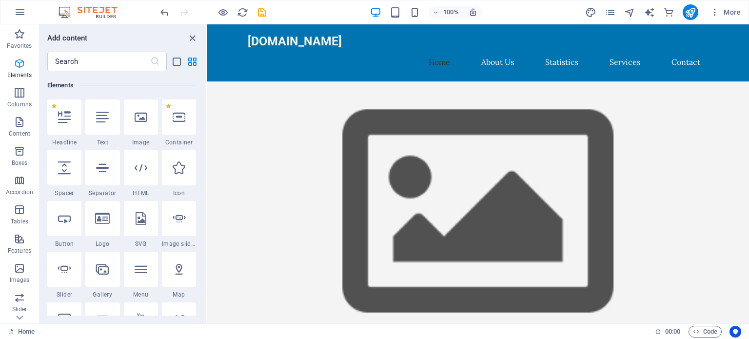
scroll to position [103, 0]
click at [371, 33] on span "Menu" at bounding box center [372, 30] width 15 height 6
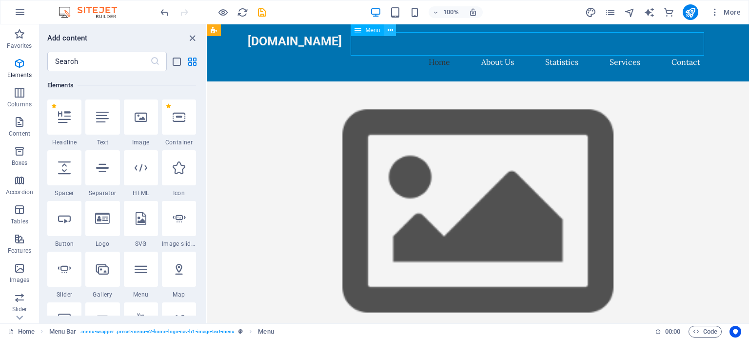
click at [390, 33] on icon at bounding box center [390, 30] width 5 height 10
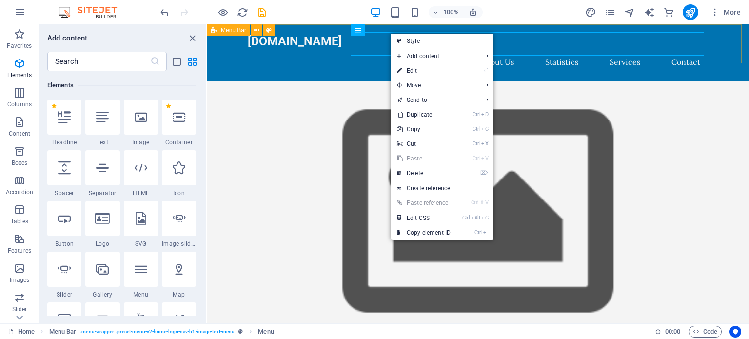
click at [236, 33] on span "Menu Bar" at bounding box center [233, 30] width 25 height 6
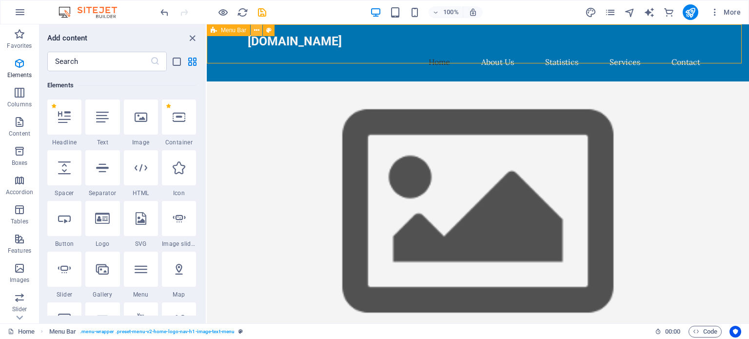
click at [260, 31] on button at bounding box center [257, 30] width 12 height 12
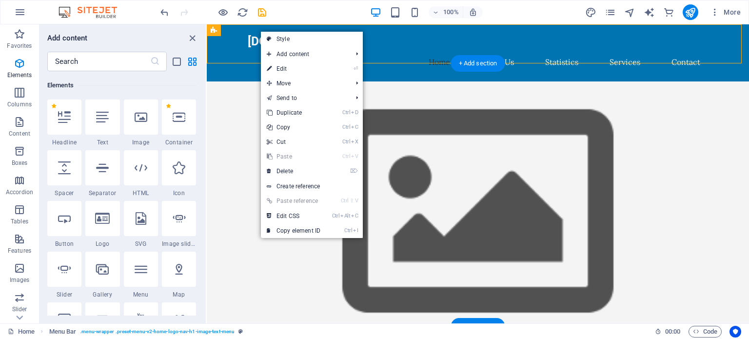
click at [655, 82] on figure at bounding box center [478, 212] width 542 height 263
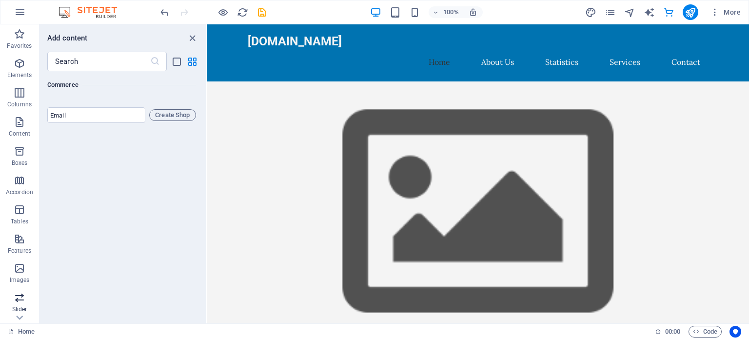
scroll to position [169, 0]
click at [20, 158] on icon "button" at bounding box center [20, 158] width 12 height 12
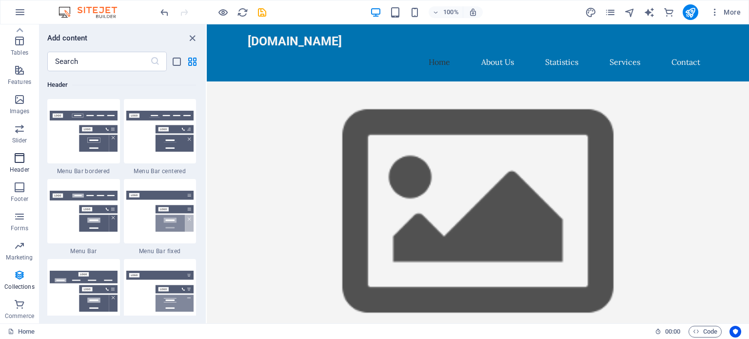
scroll to position [5870, 0]
click at [20, 132] on icon "button" at bounding box center [20, 129] width 12 height 12
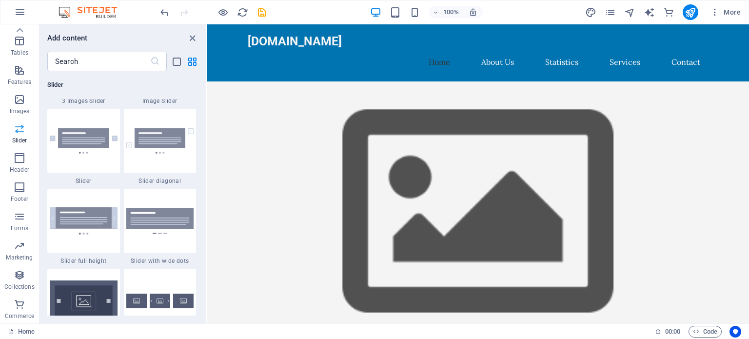
scroll to position [5527, 0]
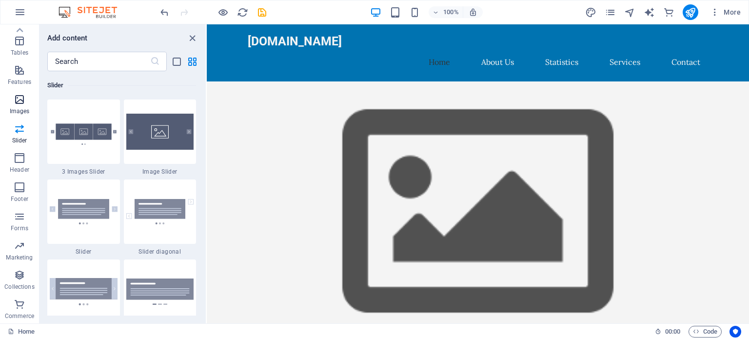
click at [18, 106] on span "Images" at bounding box center [19, 105] width 39 height 23
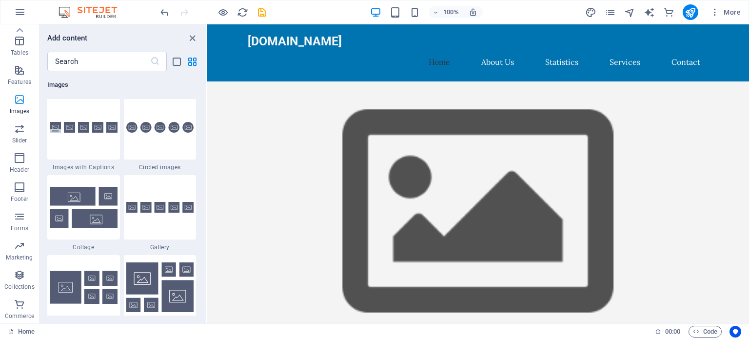
scroll to position [4944, 0]
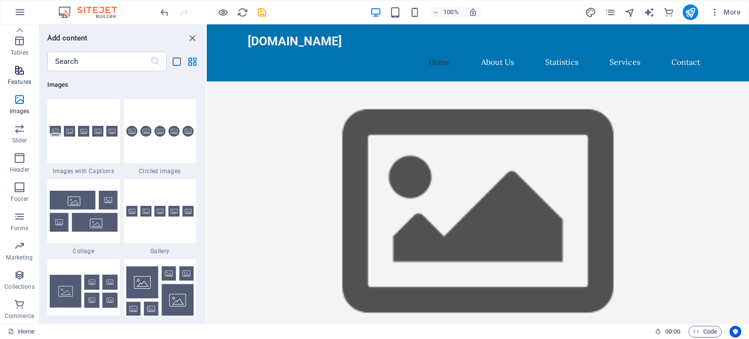
click at [24, 76] on icon "button" at bounding box center [20, 70] width 12 height 12
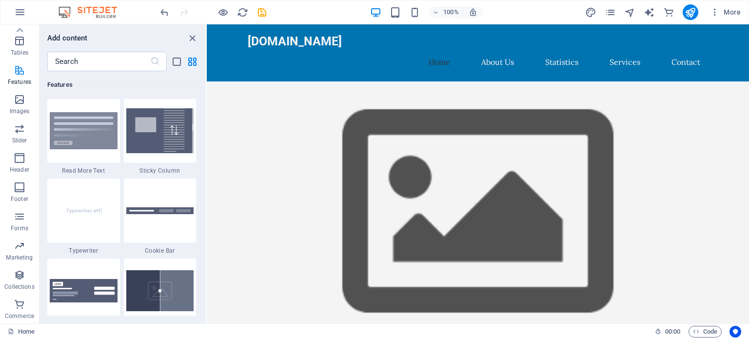
scroll to position [3800, 0]
